Goal: Task Accomplishment & Management: Use online tool/utility

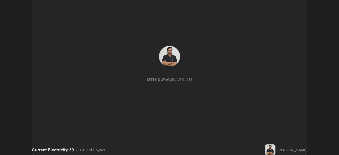
scroll to position [155, 339]
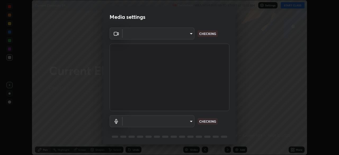
type input "c35a285883de36ed13854a1fbed0525b0d3f8b863e97d5e3b573df760e09333d"
click at [188, 121] on body "Erase all Current Electricity 39 Recording WAS SCHEDULED TO START AT 11:10 AM S…" at bounding box center [169, 77] width 339 height 155
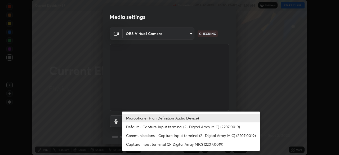
click at [200, 135] on li "Communications - Capture Input terminal (2- Digital Array MIC) (2207:0019)" at bounding box center [191, 135] width 138 height 9
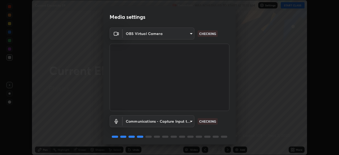
click at [185, 123] on body "Erase all Current Electricity 39 Recording WAS SCHEDULED TO START AT 11:10 AM S…" at bounding box center [169, 77] width 339 height 155
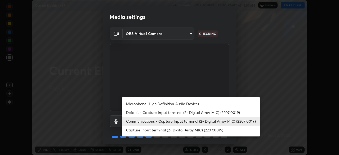
click at [183, 104] on li "Microphone (High Definition Audio Device)" at bounding box center [191, 103] width 138 height 9
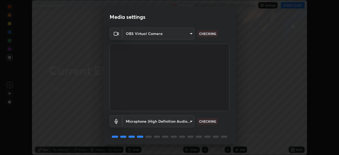
type input "3d334ac0a462d559afaba984711ee6781e2bfd9c7b4003d7f15efc1d03da94cf"
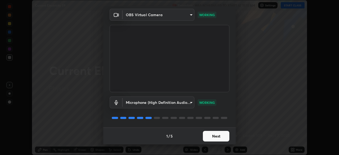
click at [220, 144] on div "1 / 5 Next" at bounding box center [169, 135] width 132 height 17
click at [223, 139] on button "Next" at bounding box center [216, 136] width 26 height 11
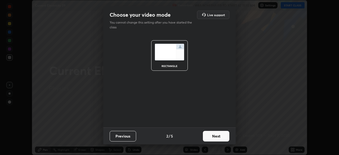
scroll to position [0, 0]
click at [224, 138] on button "Next" at bounding box center [216, 136] width 26 height 11
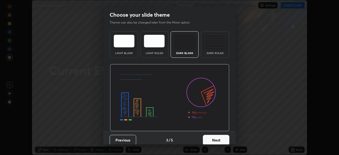
click at [224, 139] on button "Next" at bounding box center [216, 140] width 26 height 11
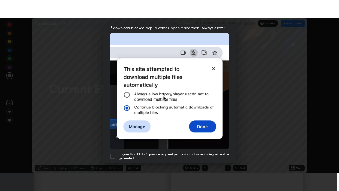
scroll to position [127, 0]
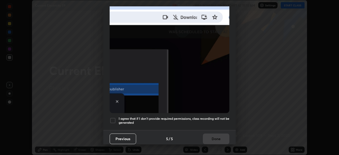
click at [215, 121] on h5 "I agree that if I don't provide required permissions, class recording will not …" at bounding box center [174, 121] width 111 height 8
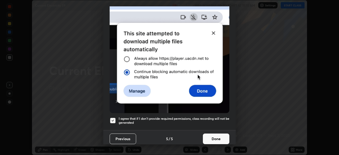
click at [217, 137] on button "Done" at bounding box center [216, 138] width 26 height 11
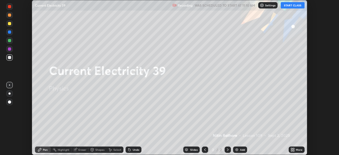
click at [293, 149] on icon at bounding box center [293, 148] width 1 height 1
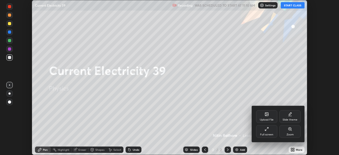
click at [273, 133] on div "Full screen" at bounding box center [266, 134] width 13 height 3
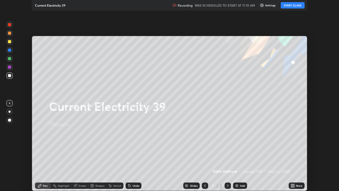
scroll to position [191, 339]
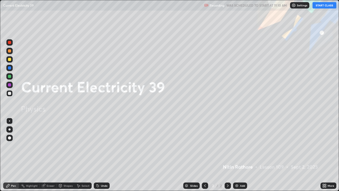
click at [320, 6] on button "START CLASS" at bounding box center [325, 5] width 24 height 6
click at [242, 155] on div "Add" at bounding box center [242, 185] width 5 height 3
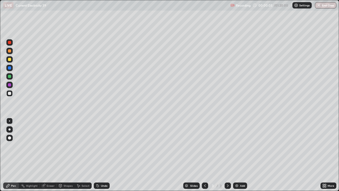
click at [9, 130] on div at bounding box center [9, 129] width 2 height 2
click at [65, 155] on div "Shapes" at bounding box center [66, 185] width 18 height 6
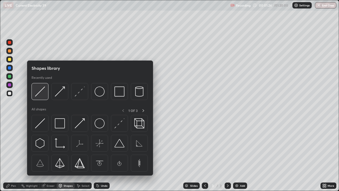
click at [43, 91] on img at bounding box center [40, 91] width 10 height 10
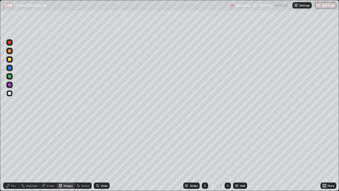
click at [14, 155] on div "Pen" at bounding box center [13, 185] width 5 height 3
click at [65, 155] on div "Shapes" at bounding box center [68, 185] width 9 height 3
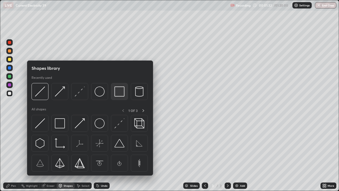
click at [121, 93] on img at bounding box center [119, 91] width 10 height 10
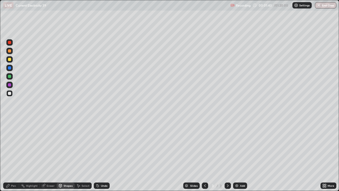
click at [52, 155] on div "Eraser" at bounding box center [51, 185] width 8 height 3
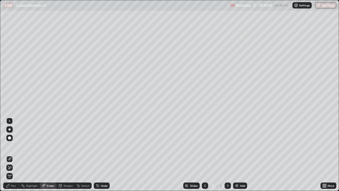
click at [48, 155] on div "Eraser" at bounding box center [51, 185] width 8 height 3
click at [65, 155] on div "Shapes" at bounding box center [68, 185] width 9 height 3
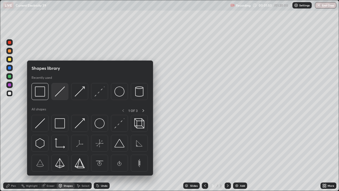
click at [60, 91] on img at bounding box center [60, 91] width 10 height 10
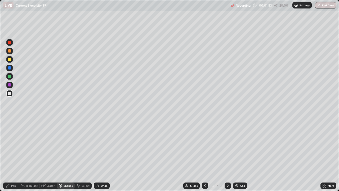
click at [14, 155] on div "Pen" at bounding box center [11, 185] width 16 height 6
click at [10, 61] on div at bounding box center [9, 59] width 6 height 6
click at [10, 95] on div at bounding box center [9, 93] width 3 height 3
click at [243, 155] on div "Add" at bounding box center [242, 185] width 5 height 3
click at [67, 155] on div "Shapes" at bounding box center [68, 185] width 9 height 3
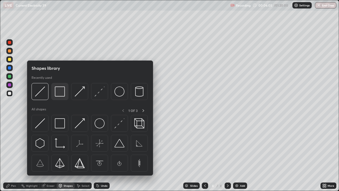
click at [64, 97] on div at bounding box center [59, 91] width 17 height 17
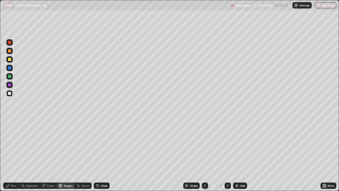
click at [84, 155] on div "Select" at bounding box center [86, 185] width 8 height 3
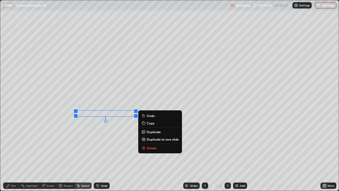
click at [153, 132] on p "Duplicate" at bounding box center [154, 132] width 14 height 4
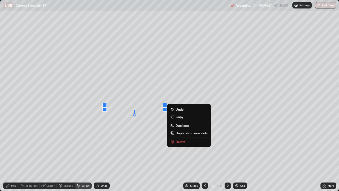
click at [181, 126] on p "Duplicate" at bounding box center [183, 125] width 14 height 4
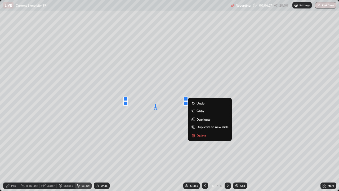
click at [202, 119] on p "Duplicate" at bounding box center [204, 119] width 14 height 4
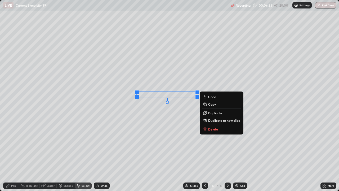
click at [113, 150] on div "0 ° Undo Copy Duplicate Duplicate to new slide Delete" at bounding box center [169, 95] width 338 height 190
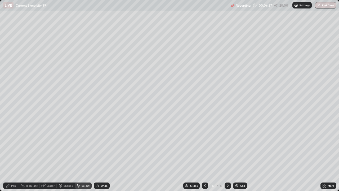
click at [63, 155] on div "Shapes" at bounding box center [66, 185] width 18 height 6
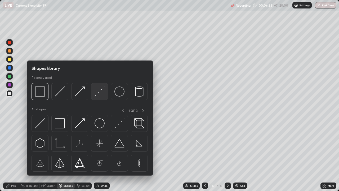
click at [99, 93] on img at bounding box center [100, 91] width 10 height 10
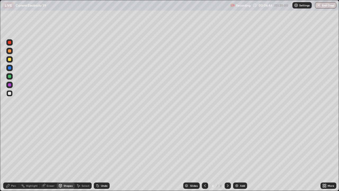
click at [10, 155] on icon at bounding box center [8, 185] width 4 height 4
click at [64, 155] on div "Shapes" at bounding box center [68, 185] width 9 height 3
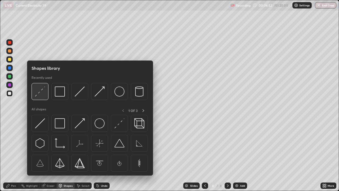
click at [41, 95] on img at bounding box center [40, 91] width 10 height 10
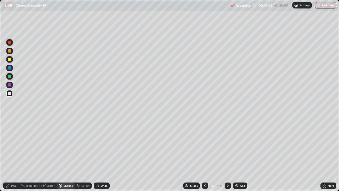
click at [7, 155] on icon at bounding box center [7, 185] width 3 height 3
click at [8, 52] on div at bounding box center [9, 50] width 3 height 3
click at [103, 155] on div "Undo" at bounding box center [104, 185] width 7 height 3
click at [102, 155] on div "Undo" at bounding box center [104, 185] width 7 height 3
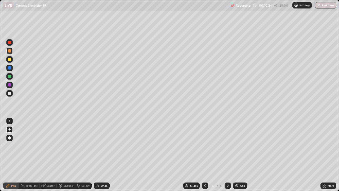
click at [101, 155] on div "Undo" at bounding box center [104, 185] width 7 height 3
click at [103, 155] on div "Undo" at bounding box center [104, 185] width 7 height 3
click at [104, 155] on div "Undo" at bounding box center [104, 185] width 7 height 3
click at [103, 155] on div "Undo" at bounding box center [104, 185] width 7 height 3
click at [101, 155] on div "Undo" at bounding box center [104, 185] width 7 height 3
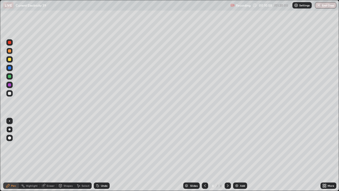
click at [104, 155] on div "Undo" at bounding box center [104, 185] width 7 height 3
click at [102, 155] on div "Undo" at bounding box center [102, 185] width 16 height 6
click at [101, 155] on div "Undo" at bounding box center [104, 185] width 7 height 3
click at [9, 93] on div at bounding box center [9, 93] width 3 height 3
click at [240, 155] on div "Add" at bounding box center [242, 185] width 5 height 3
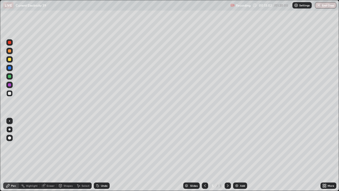
click at [68, 155] on div "Shapes" at bounding box center [66, 185] width 18 height 6
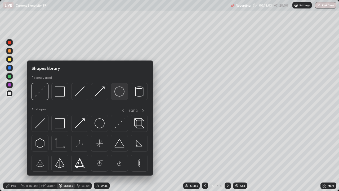
click at [120, 92] on img at bounding box center [119, 91] width 10 height 10
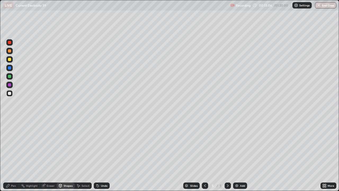
click at [67, 155] on div "Shapes" at bounding box center [68, 185] width 9 height 3
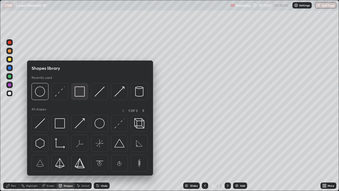
click at [81, 90] on img at bounding box center [80, 91] width 10 height 10
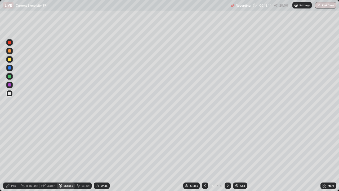
click at [97, 155] on icon at bounding box center [97, 184] width 1 height 1
click at [99, 155] on div "Undo" at bounding box center [102, 185] width 16 height 6
click at [103, 155] on div "Undo" at bounding box center [104, 185] width 7 height 3
click at [66, 155] on div "Shapes" at bounding box center [68, 185] width 9 height 3
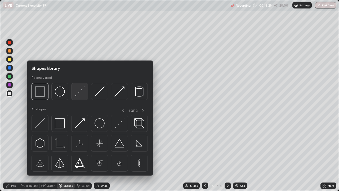
click at [77, 95] on img at bounding box center [80, 91] width 10 height 10
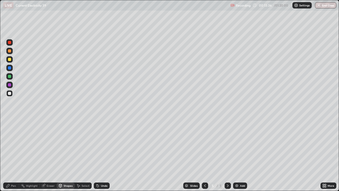
click at [70, 155] on div "Shapes" at bounding box center [68, 185] width 9 height 3
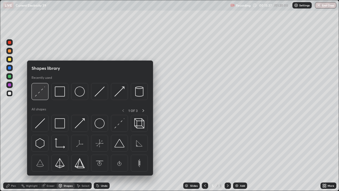
click at [42, 92] on img at bounding box center [40, 91] width 10 height 10
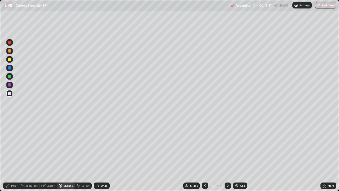
click at [9, 77] on div at bounding box center [9, 76] width 3 height 3
click at [11, 155] on div "Pen" at bounding box center [11, 185] width 16 height 6
click at [60, 155] on icon at bounding box center [60, 186] width 0 height 2
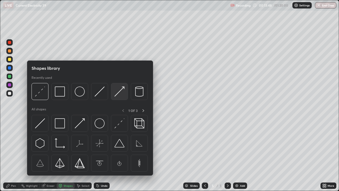
click at [115, 95] on img at bounding box center [119, 91] width 10 height 10
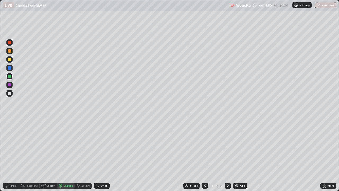
click at [11, 62] on div at bounding box center [9, 59] width 6 height 6
click at [11, 155] on div "Pen" at bounding box center [11, 185] width 16 height 6
click at [11, 95] on div at bounding box center [9, 93] width 6 height 6
click at [104, 155] on div "Undo" at bounding box center [104, 185] width 7 height 3
click at [66, 155] on div "Shapes" at bounding box center [68, 185] width 9 height 3
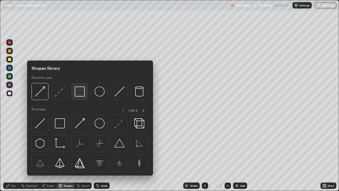
click at [77, 92] on img at bounding box center [80, 91] width 10 height 10
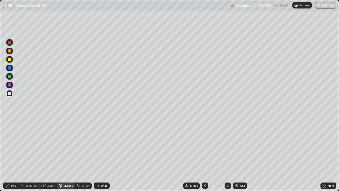
click at [9, 155] on icon at bounding box center [7, 185] width 3 height 3
click at [240, 155] on div "Add" at bounding box center [242, 185] width 5 height 3
click at [69, 155] on div "Shapes" at bounding box center [66, 185] width 18 height 11
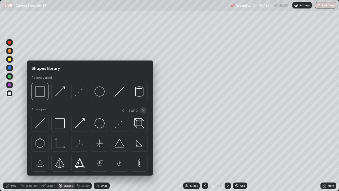
click at [143, 112] on icon at bounding box center [143, 110] width 4 height 4
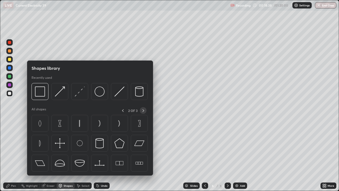
click at [143, 111] on icon at bounding box center [143, 110] width 4 height 4
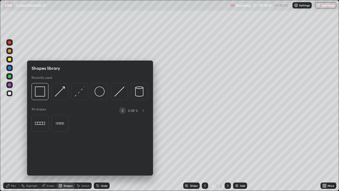
click at [123, 112] on icon at bounding box center [122, 110] width 4 height 4
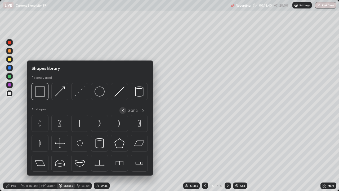
click at [123, 110] on icon at bounding box center [123, 110] width 4 height 4
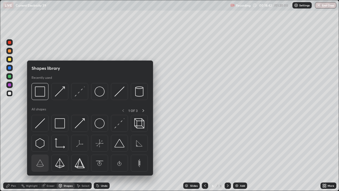
click at [43, 155] on img at bounding box center [40, 163] width 10 height 10
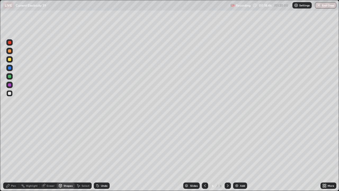
click at [101, 155] on div "Undo" at bounding box center [104, 185] width 7 height 3
click at [70, 155] on div "Shapes" at bounding box center [66, 185] width 18 height 6
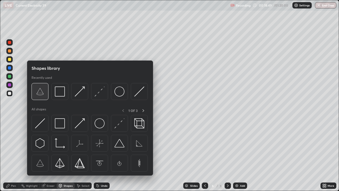
click at [42, 93] on img at bounding box center [40, 91] width 10 height 10
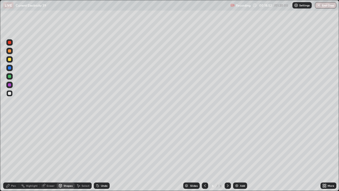
click at [88, 155] on div "Select" at bounding box center [86, 185] width 8 height 3
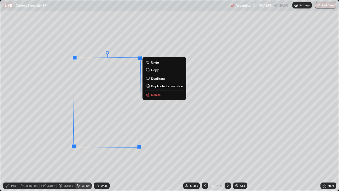
click at [65, 155] on div "Shapes" at bounding box center [68, 185] width 9 height 3
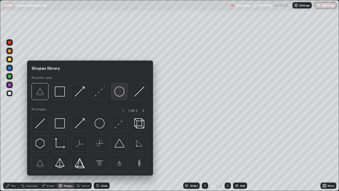
click at [118, 92] on img at bounding box center [119, 91] width 10 height 10
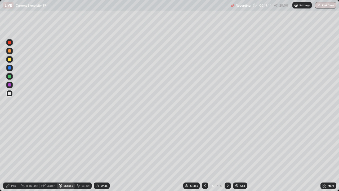
click at [44, 155] on icon at bounding box center [43, 185] width 3 height 3
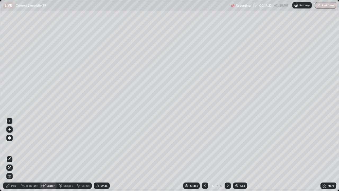
click at [16, 155] on div "Pen" at bounding box center [11, 185] width 16 height 6
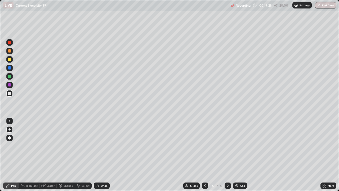
click at [65, 155] on div "Shapes" at bounding box center [66, 185] width 18 height 6
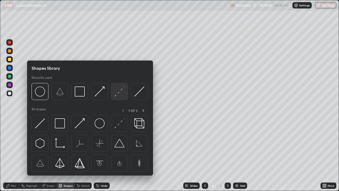
click at [120, 91] on img at bounding box center [119, 91] width 10 height 10
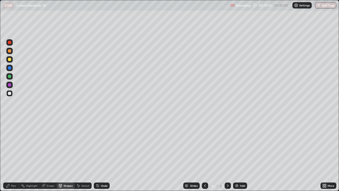
click at [12, 155] on div "Pen" at bounding box center [13, 185] width 5 height 3
click at [64, 155] on div "Shapes" at bounding box center [68, 185] width 9 height 3
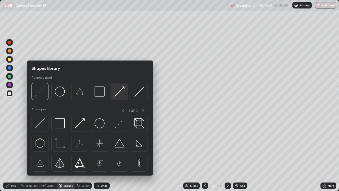
click at [120, 92] on img at bounding box center [119, 91] width 10 height 10
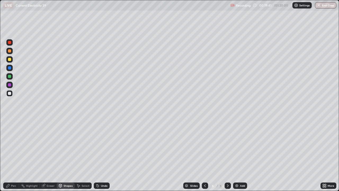
click at [10, 60] on div at bounding box center [9, 59] width 3 height 3
click at [11, 155] on div "Pen" at bounding box center [13, 185] width 5 height 3
click at [61, 155] on icon at bounding box center [60, 185] width 3 height 3
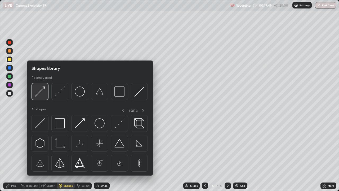
click at [40, 93] on img at bounding box center [40, 91] width 10 height 10
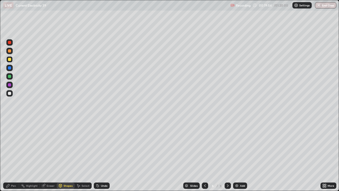
click at [10, 155] on div "Pen" at bounding box center [11, 185] width 16 height 6
click at [10, 77] on div at bounding box center [9, 76] width 3 height 3
click at [9, 93] on div at bounding box center [9, 93] width 3 height 3
click at [67, 155] on div "Shapes" at bounding box center [68, 185] width 9 height 3
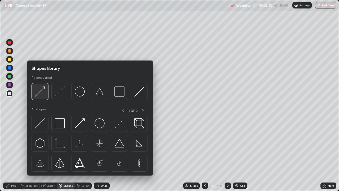
click at [44, 93] on img at bounding box center [40, 91] width 10 height 10
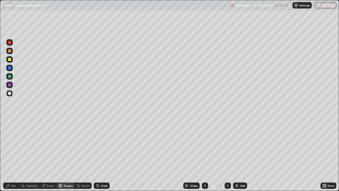
click at [9, 155] on icon at bounding box center [7, 185] width 3 height 3
click at [104, 155] on div "Undo" at bounding box center [104, 185] width 7 height 3
click at [102, 155] on div "Undo" at bounding box center [104, 185] width 7 height 3
click at [103, 155] on div "Undo" at bounding box center [102, 185] width 16 height 6
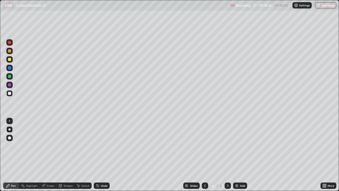
click at [240, 155] on div "Add" at bounding box center [242, 185] width 5 height 3
click at [67, 155] on div "Shapes" at bounding box center [68, 185] width 9 height 3
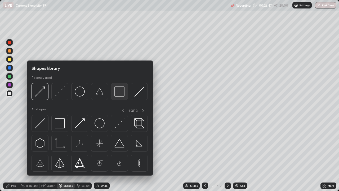
click at [120, 90] on img at bounding box center [119, 91] width 10 height 10
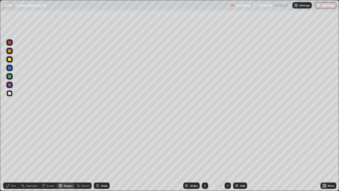
click at [15, 155] on div "Pen" at bounding box center [11, 185] width 16 height 11
click at [70, 155] on div "Shapes" at bounding box center [68, 185] width 9 height 3
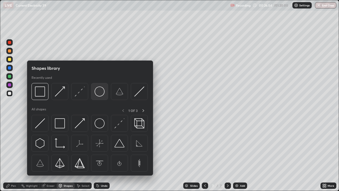
click at [103, 93] on img at bounding box center [100, 91] width 10 height 10
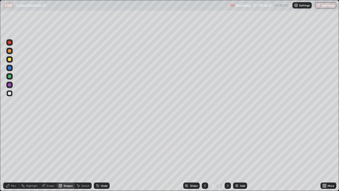
click at [70, 155] on div "Shapes" at bounding box center [68, 185] width 9 height 3
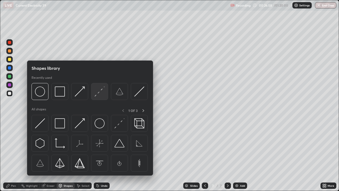
click at [100, 95] on img at bounding box center [100, 91] width 10 height 10
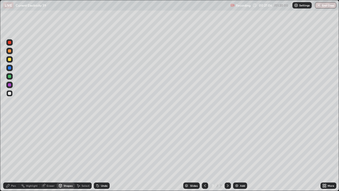
click at [66, 155] on div "Shapes" at bounding box center [68, 185] width 9 height 3
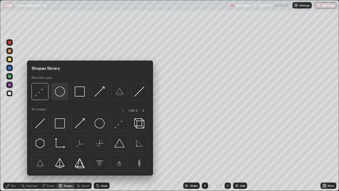
click at [60, 92] on img at bounding box center [60, 91] width 10 height 10
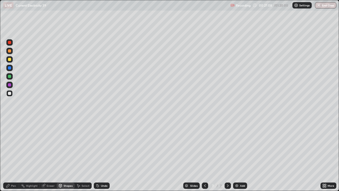
click at [10, 76] on div at bounding box center [9, 76] width 3 height 3
click at [65, 155] on div "Shapes" at bounding box center [66, 185] width 18 height 6
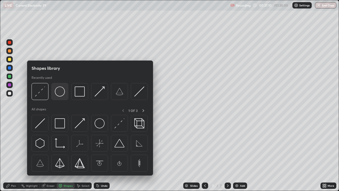
click at [61, 93] on img at bounding box center [60, 91] width 10 height 10
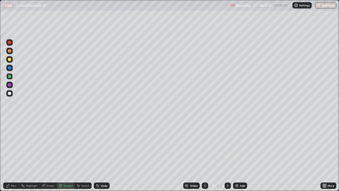
click at [104, 155] on div "Undo" at bounding box center [104, 185] width 7 height 3
click at [10, 95] on div at bounding box center [9, 93] width 6 height 6
click at [99, 155] on icon at bounding box center [98, 185] width 4 height 4
click at [100, 155] on div "Undo" at bounding box center [102, 185] width 16 height 6
click at [44, 155] on icon at bounding box center [43, 185] width 3 height 3
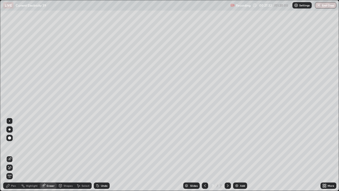
click at [7, 155] on icon at bounding box center [8, 185] width 4 height 4
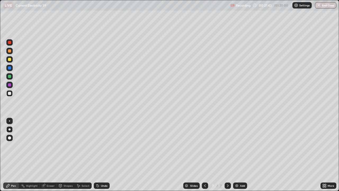
click at [10, 85] on div at bounding box center [9, 84] width 3 height 3
click at [63, 155] on div "Shapes" at bounding box center [66, 185] width 18 height 6
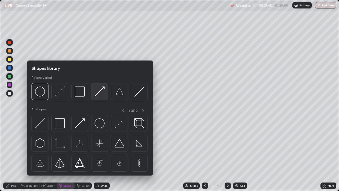
click at [99, 94] on img at bounding box center [100, 91] width 10 height 10
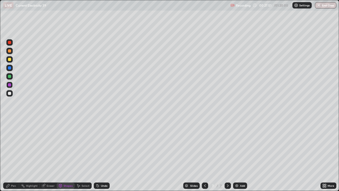
click at [97, 155] on icon at bounding box center [98, 186] width 2 height 2
click at [15, 155] on div "Pen" at bounding box center [13, 185] width 5 height 3
click at [10, 93] on div at bounding box center [9, 93] width 3 height 3
click at [65, 155] on div "Shapes" at bounding box center [68, 185] width 9 height 3
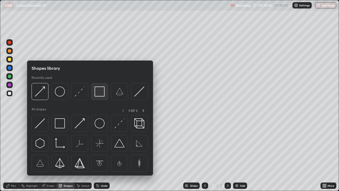
click at [101, 90] on img at bounding box center [100, 91] width 10 height 10
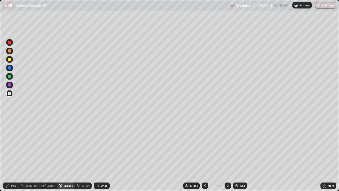
click at [14, 155] on div "Pen" at bounding box center [13, 185] width 5 height 3
click at [68, 155] on div "Shapes" at bounding box center [68, 185] width 9 height 3
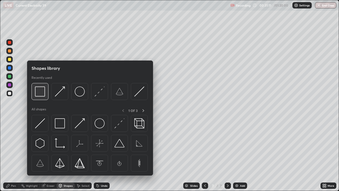
click at [44, 93] on img at bounding box center [40, 91] width 10 height 10
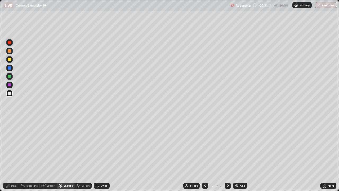
click at [14, 155] on div "Pen" at bounding box center [13, 185] width 5 height 3
click at [240, 155] on div "Add" at bounding box center [242, 185] width 5 height 3
click at [69, 155] on div "Shapes" at bounding box center [68, 185] width 9 height 3
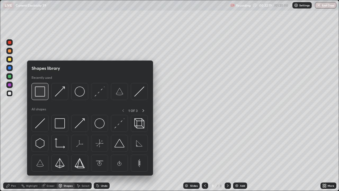
click at [44, 92] on img at bounding box center [40, 91] width 10 height 10
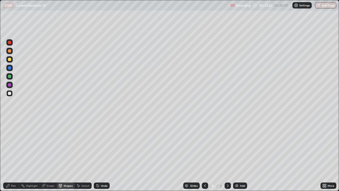
click at [64, 155] on div "Shapes" at bounding box center [68, 185] width 9 height 3
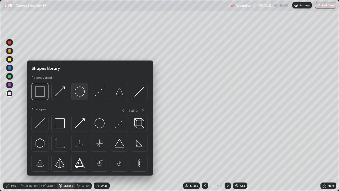
click at [81, 90] on img at bounding box center [80, 91] width 10 height 10
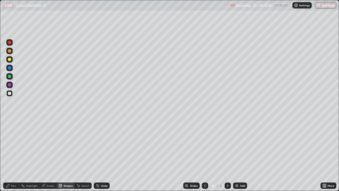
click at [49, 155] on div "Eraser" at bounding box center [51, 185] width 8 height 3
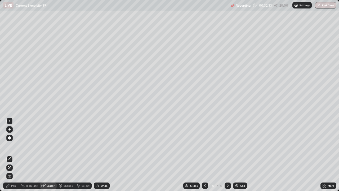
click at [61, 155] on icon at bounding box center [60, 185] width 4 height 4
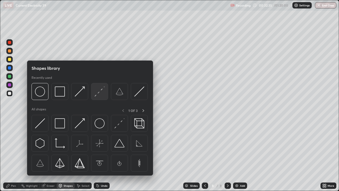
click at [101, 94] on img at bounding box center [100, 91] width 10 height 10
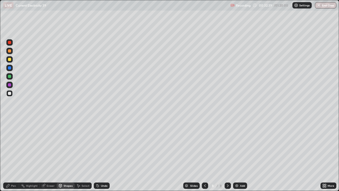
click at [48, 155] on div "Eraser" at bounding box center [51, 185] width 8 height 3
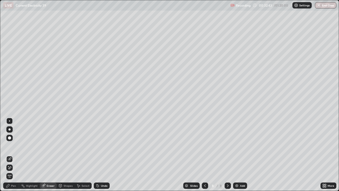
click at [61, 155] on icon at bounding box center [60, 185] width 4 height 4
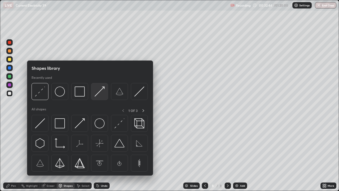
click at [103, 93] on img at bounding box center [100, 91] width 10 height 10
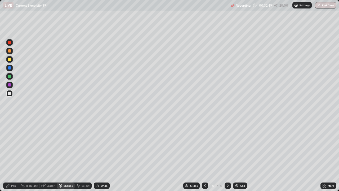
click at [6, 155] on div "Pen" at bounding box center [11, 185] width 16 height 6
click at [103, 155] on div "Undo" at bounding box center [104, 185] width 7 height 3
click at [84, 155] on div "Select" at bounding box center [86, 185] width 8 height 3
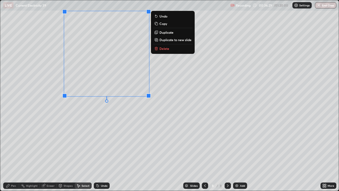
click at [16, 155] on div "Pen" at bounding box center [11, 185] width 16 height 6
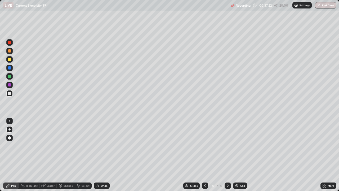
click at [65, 155] on div "Shapes" at bounding box center [68, 185] width 9 height 3
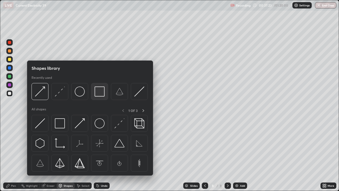
click at [97, 91] on img at bounding box center [100, 91] width 10 height 10
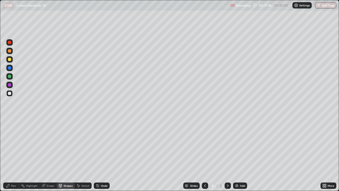
click at [4, 155] on div "Pen" at bounding box center [11, 185] width 16 height 6
click at [9, 155] on icon at bounding box center [8, 185] width 4 height 4
click at [101, 155] on div "Undo" at bounding box center [102, 185] width 16 height 6
click at [102, 155] on div "Undo" at bounding box center [102, 185] width 16 height 6
click at [238, 155] on img at bounding box center [237, 185] width 4 height 4
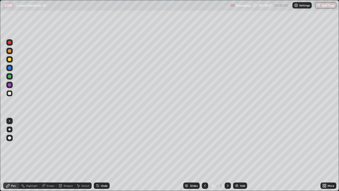
click at [68, 155] on div "Shapes" at bounding box center [68, 185] width 9 height 3
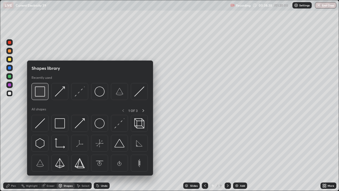
click at [43, 93] on img at bounding box center [40, 91] width 10 height 10
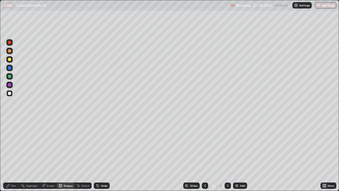
click at [15, 155] on div "Pen" at bounding box center [13, 185] width 5 height 3
click at [66, 155] on div "Shapes" at bounding box center [68, 185] width 9 height 3
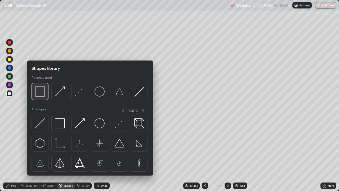
click at [40, 94] on img at bounding box center [40, 91] width 10 height 10
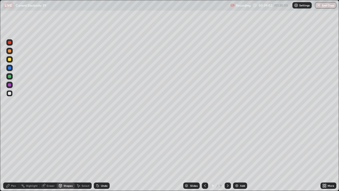
click at [12, 155] on div "Pen" at bounding box center [11, 185] width 16 height 6
click at [64, 155] on div "Shapes" at bounding box center [66, 185] width 18 height 6
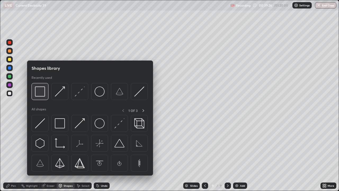
click at [43, 94] on img at bounding box center [40, 91] width 10 height 10
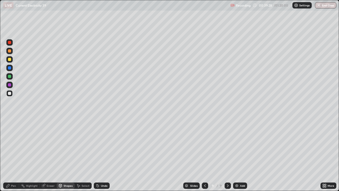
click at [13, 155] on div "Pen" at bounding box center [11, 185] width 16 height 6
click at [65, 155] on div "Shapes" at bounding box center [66, 185] width 18 height 6
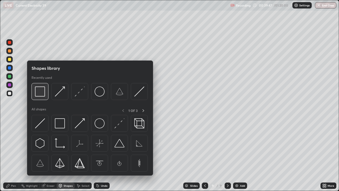
click at [43, 95] on img at bounding box center [40, 91] width 10 height 10
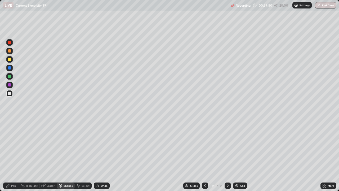
click at [14, 155] on div "Pen" at bounding box center [13, 185] width 5 height 3
click at [72, 155] on div "Shapes" at bounding box center [68, 185] width 9 height 3
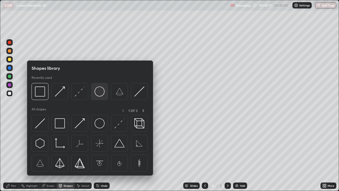
click at [99, 91] on img at bounding box center [100, 91] width 10 height 10
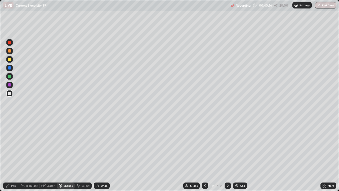
click at [68, 155] on div "Shapes" at bounding box center [68, 185] width 9 height 3
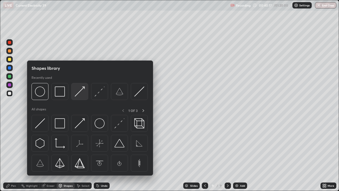
click at [81, 93] on img at bounding box center [80, 91] width 10 height 10
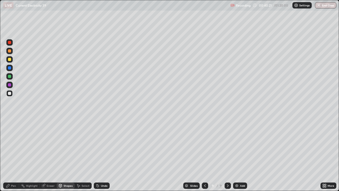
click at [16, 155] on div "Pen" at bounding box center [11, 185] width 16 height 6
click at [102, 155] on div "Undo" at bounding box center [104, 185] width 7 height 3
click at [102, 155] on div "Undo" at bounding box center [102, 185] width 16 height 6
click at [239, 155] on div "Add" at bounding box center [240, 185] width 14 height 6
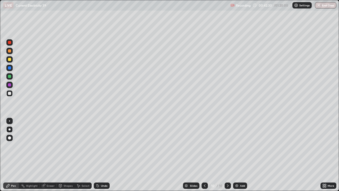
click at [68, 155] on div "Shapes" at bounding box center [68, 185] width 9 height 3
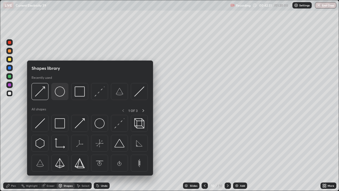
click at [62, 93] on img at bounding box center [60, 91] width 10 height 10
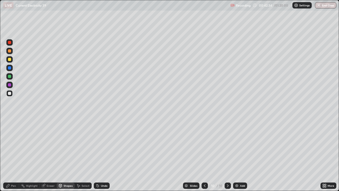
click at [66, 155] on div "Shapes" at bounding box center [68, 185] width 9 height 3
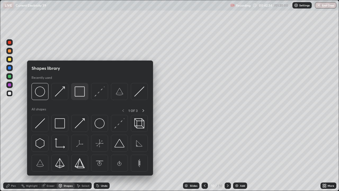
click at [82, 93] on img at bounding box center [80, 91] width 10 height 10
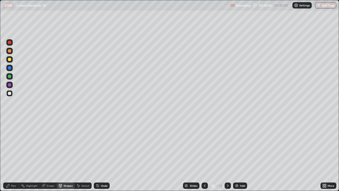
click at [63, 155] on div "Shapes" at bounding box center [66, 185] width 18 height 6
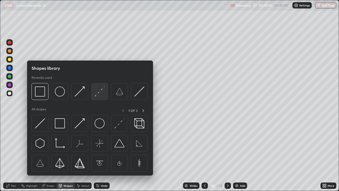
click at [102, 89] on img at bounding box center [100, 91] width 10 height 10
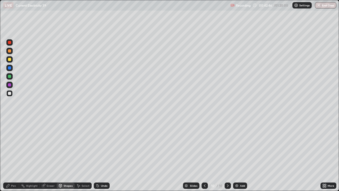
click at [71, 155] on div "Shapes" at bounding box center [68, 185] width 9 height 3
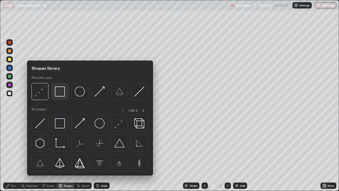
click at [61, 95] on img at bounding box center [60, 91] width 10 height 10
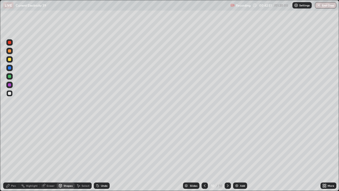
click at [6, 155] on icon at bounding box center [8, 185] width 4 height 4
click at [322, 5] on button "End Class" at bounding box center [325, 5] width 21 height 6
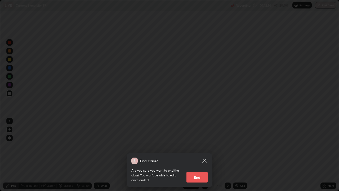
click at [202, 155] on button "End" at bounding box center [196, 177] width 21 height 11
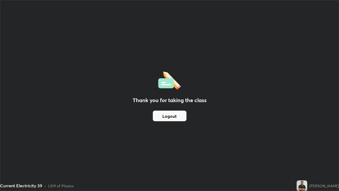
click at [176, 115] on button "Logout" at bounding box center [170, 115] width 34 height 11
